Goal: Register for event/course

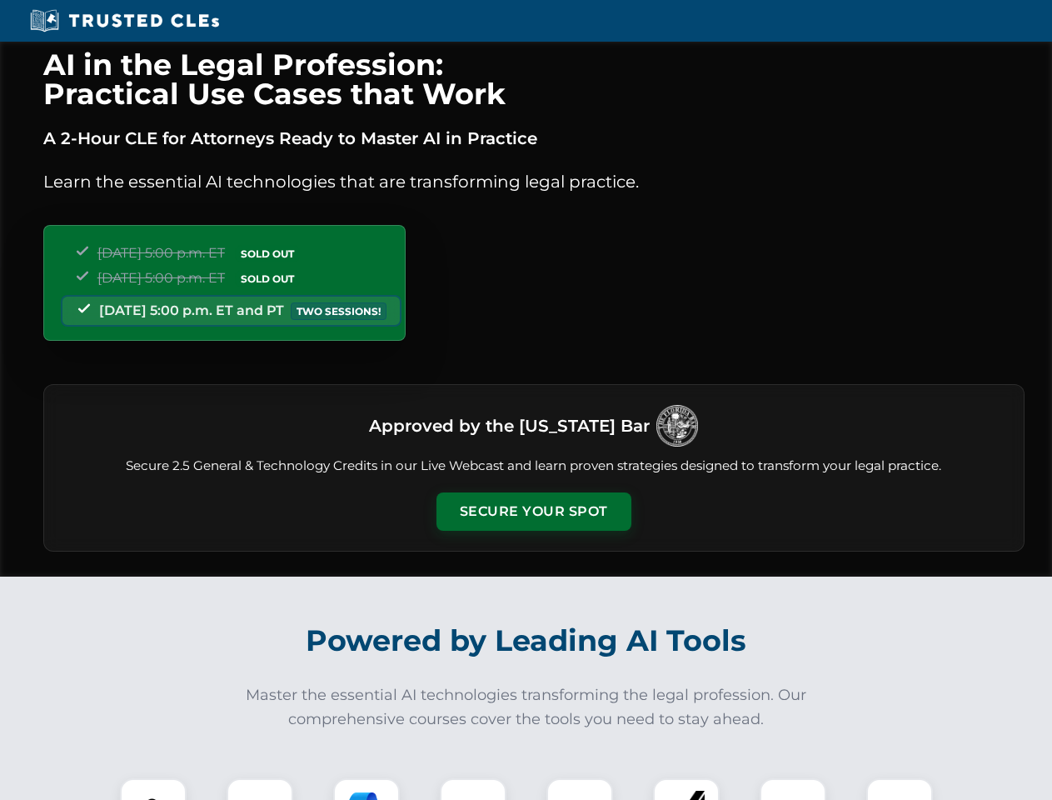
click at [533, 512] on button "Secure Your Spot" at bounding box center [534, 511] width 195 height 38
click at [153, 789] on img at bounding box center [153, 811] width 48 height 48
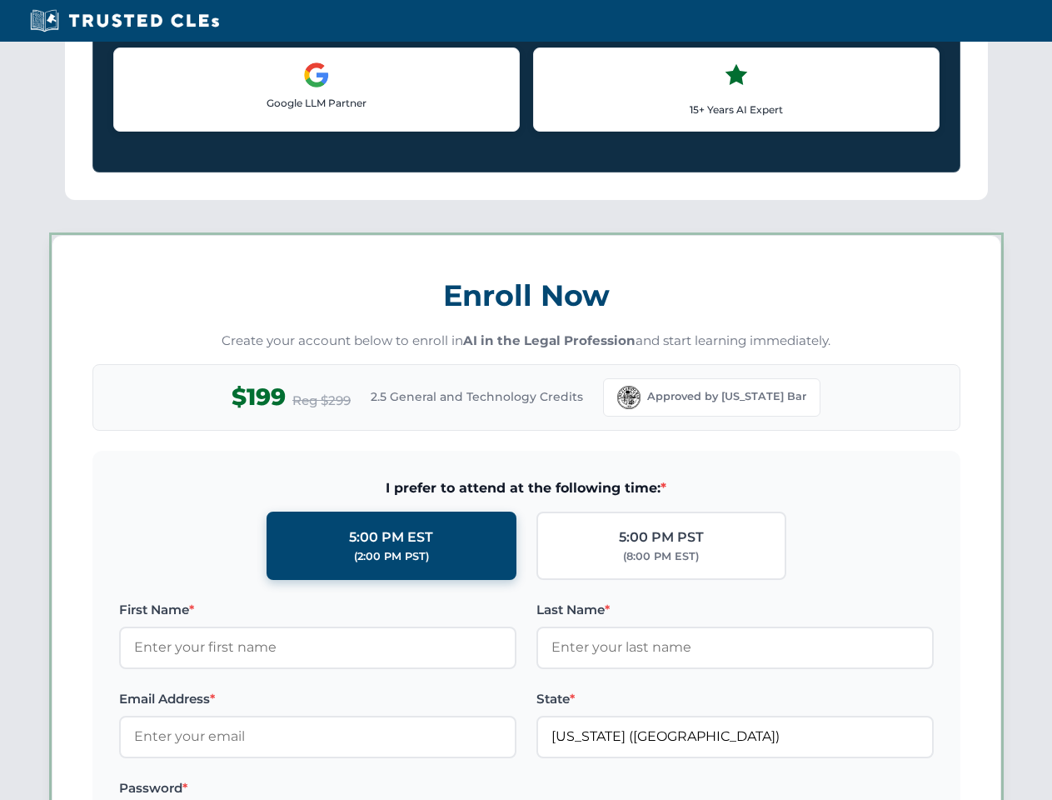
click at [367, 789] on label "Password *" at bounding box center [317, 788] width 397 height 20
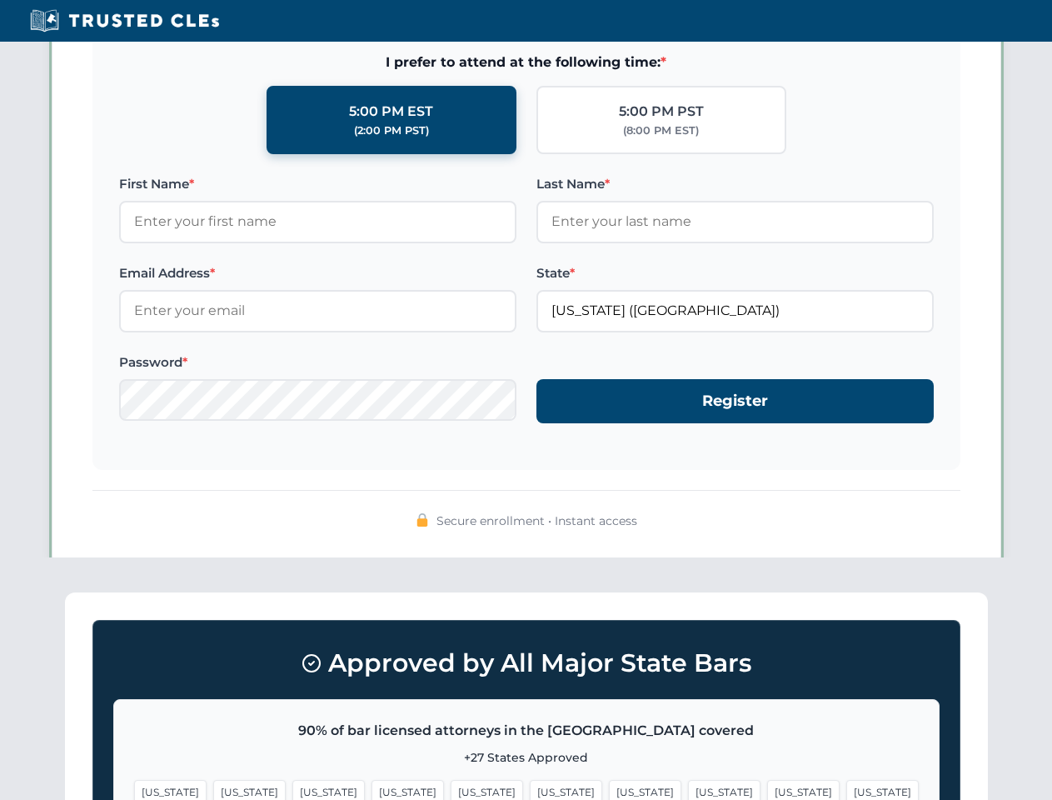
click at [767, 789] on span "[US_STATE]" at bounding box center [803, 792] width 72 height 24
